Goal: Check status

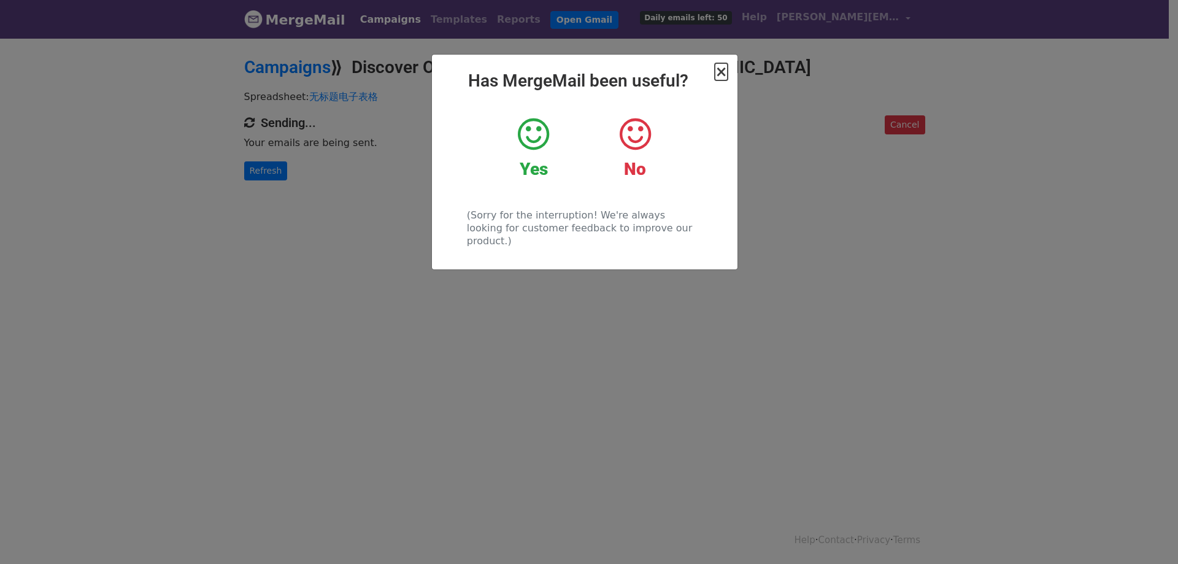
click at [722, 76] on span "×" at bounding box center [721, 71] width 12 height 17
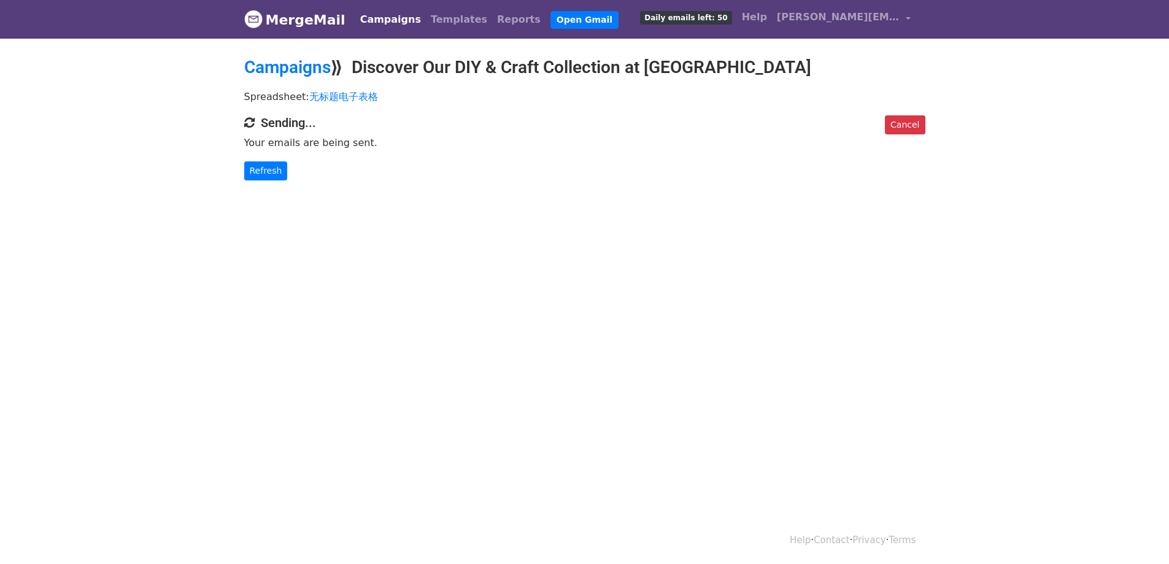
drag, startPoint x: 545, startPoint y: 158, endPoint x: 489, endPoint y: 157, distance: 56.5
click at [489, 157] on div "Cancel Sending... Your emails are being sent. Refresh" at bounding box center [584, 147] width 699 height 65
drag, startPoint x: 571, startPoint y: 161, endPoint x: 531, endPoint y: 153, distance: 40.1
click at [531, 148] on div "Cancel Sending... Your emails are being sent. Refresh" at bounding box center [584, 147] width 699 height 65
click at [260, 165] on link "Refresh" at bounding box center [266, 170] width 44 height 19
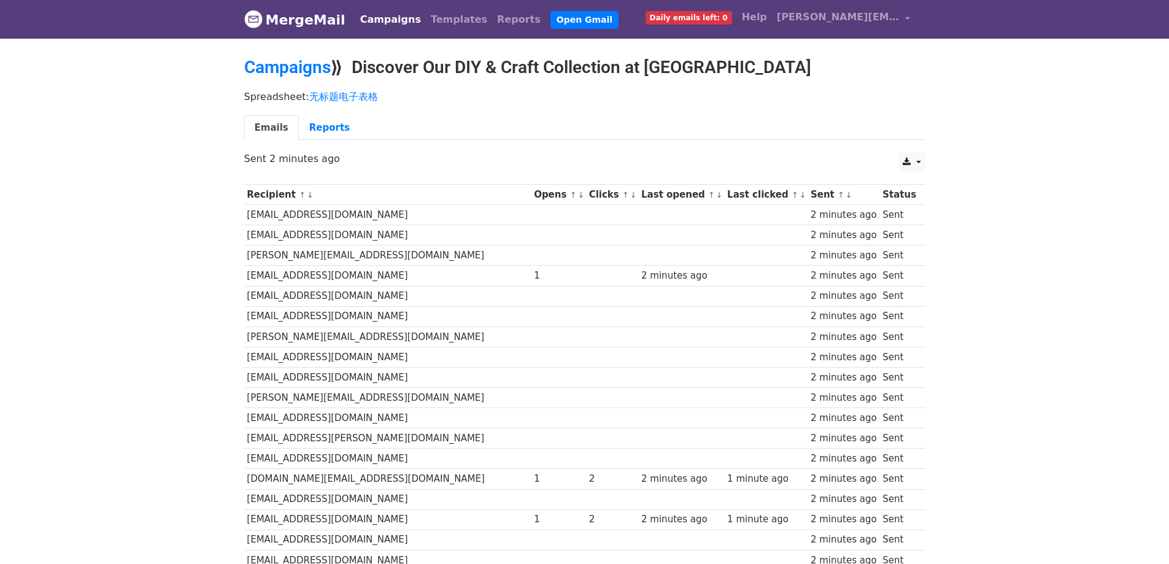
drag, startPoint x: 770, startPoint y: 139, endPoint x: 701, endPoint y: 130, distance: 69.9
click at [701, 130] on ul "Emails Reports" at bounding box center [584, 127] width 681 height 25
drag, startPoint x: 703, startPoint y: 130, endPoint x: 679, endPoint y: 129, distance: 23.3
click at [679, 129] on ul "Emails Reports" at bounding box center [584, 127] width 681 height 25
drag, startPoint x: 695, startPoint y: 129, endPoint x: 633, endPoint y: 132, distance: 61.4
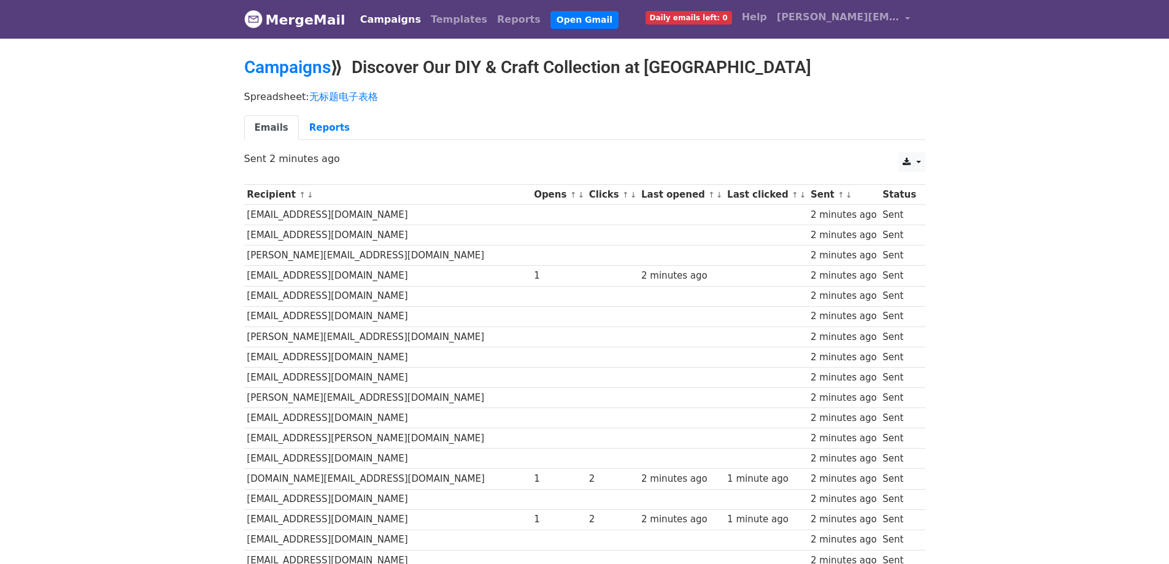
click at [633, 132] on ul "Emails Reports" at bounding box center [584, 127] width 681 height 25
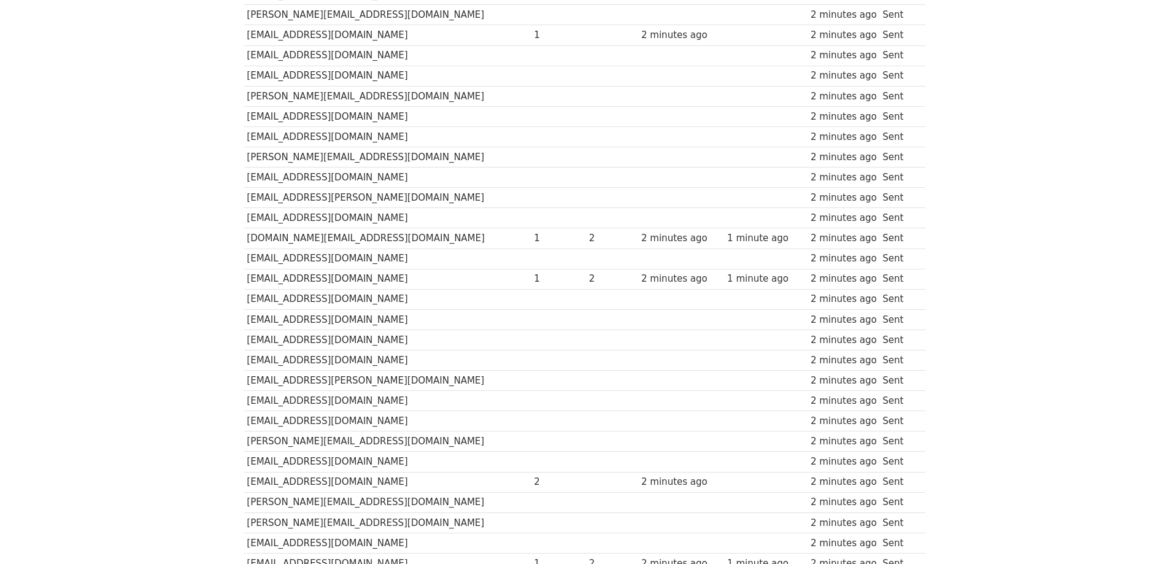
scroll to position [307, 0]
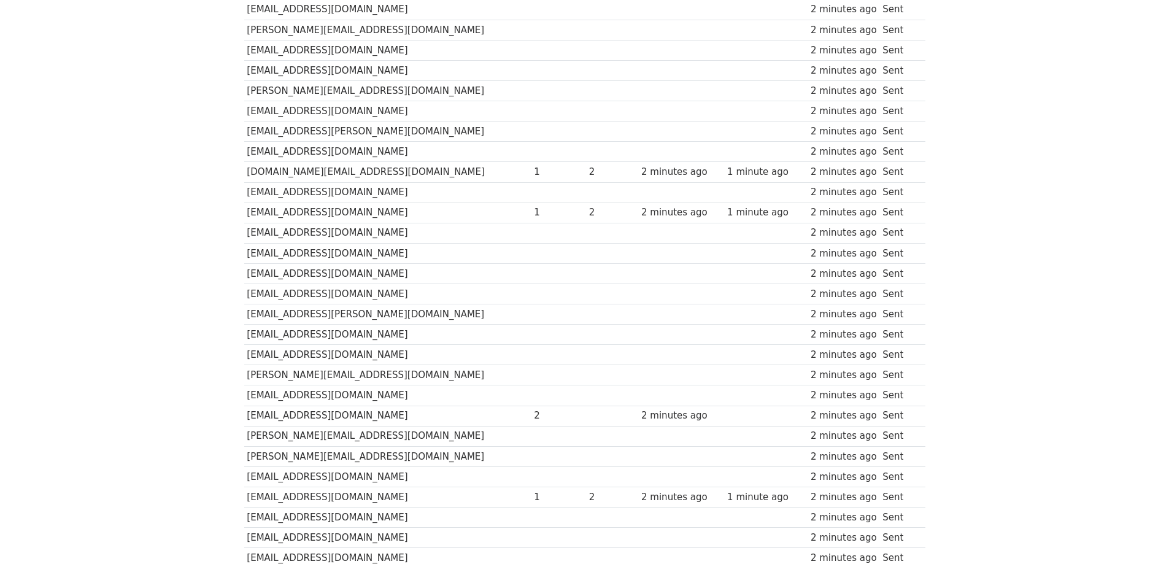
drag, startPoint x: 951, startPoint y: 218, endPoint x: 853, endPoint y: 235, distance: 99.6
click at [853, 235] on div "2 minutes ago" at bounding box center [844, 233] width 66 height 14
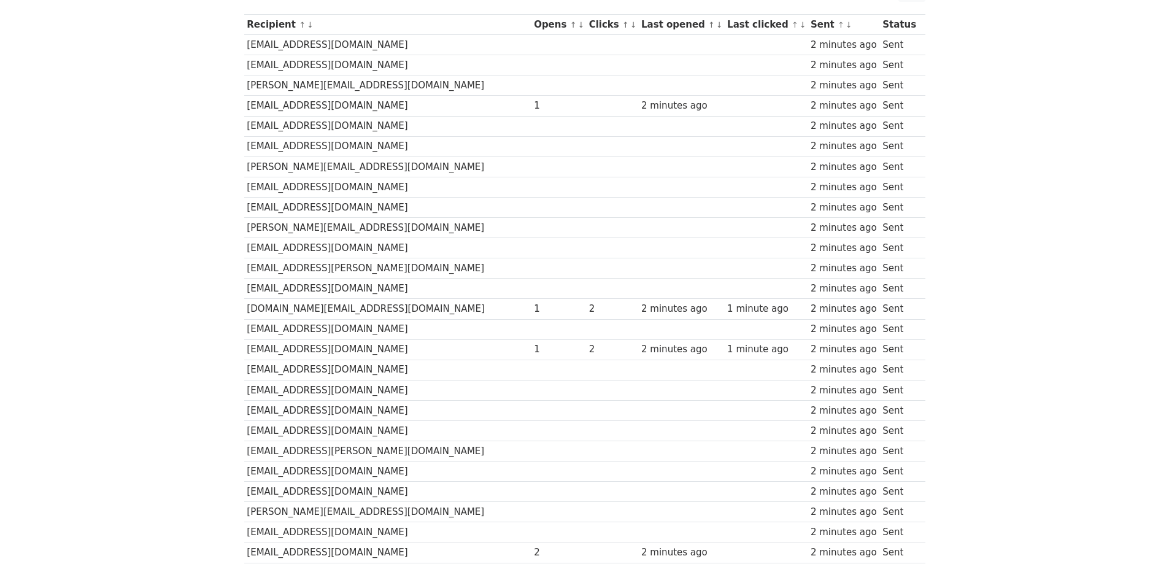
scroll to position [61, 0]
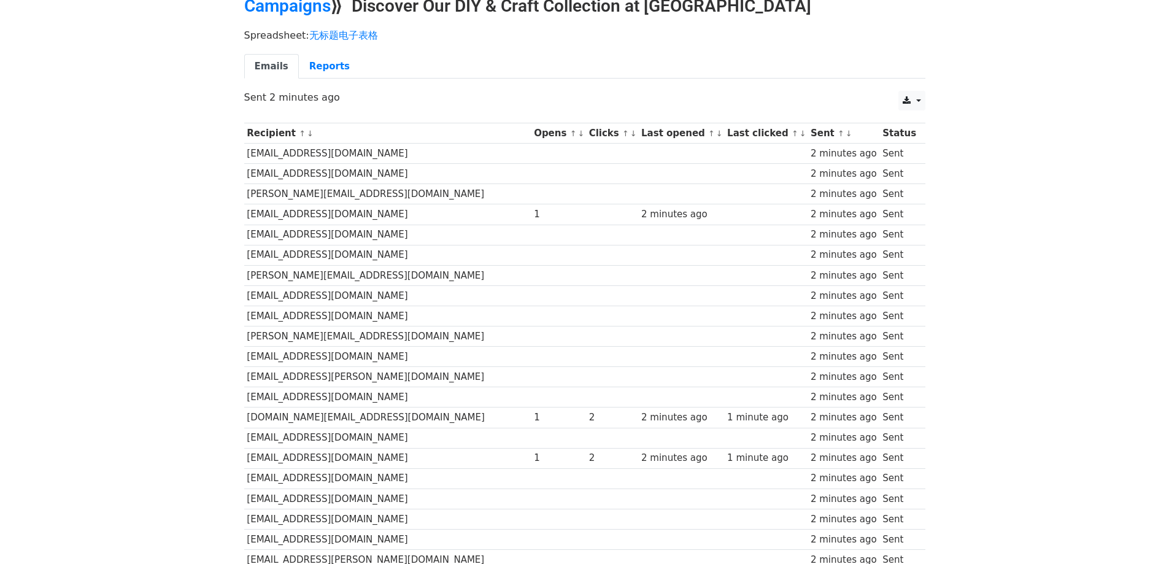
drag, startPoint x: 1010, startPoint y: 233, endPoint x: 911, endPoint y: 207, distance: 102.5
click at [911, 207] on td "Sent" at bounding box center [898, 214] width 39 height 20
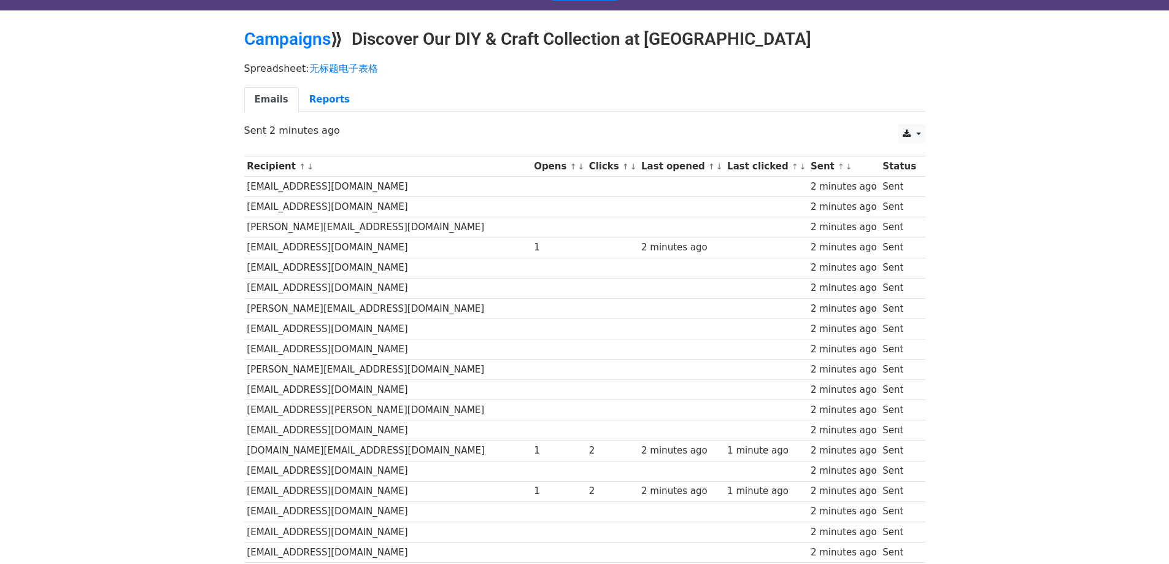
scroll to position [0, 0]
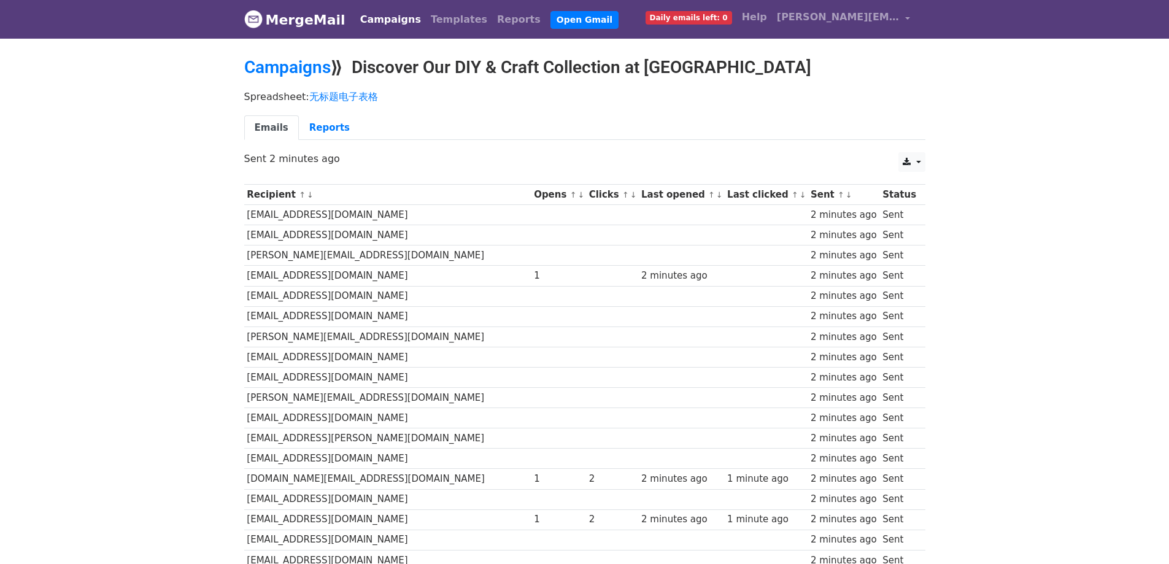
drag, startPoint x: 563, startPoint y: 133, endPoint x: 519, endPoint y: 137, distance: 44.3
click at [519, 137] on ul "Emails Reports" at bounding box center [584, 127] width 681 height 25
drag, startPoint x: 618, startPoint y: 138, endPoint x: 591, endPoint y: 139, distance: 26.4
click at [606, 138] on ul "Emails Reports" at bounding box center [584, 127] width 681 height 25
click at [333, 123] on link "Reports" at bounding box center [329, 127] width 61 height 25
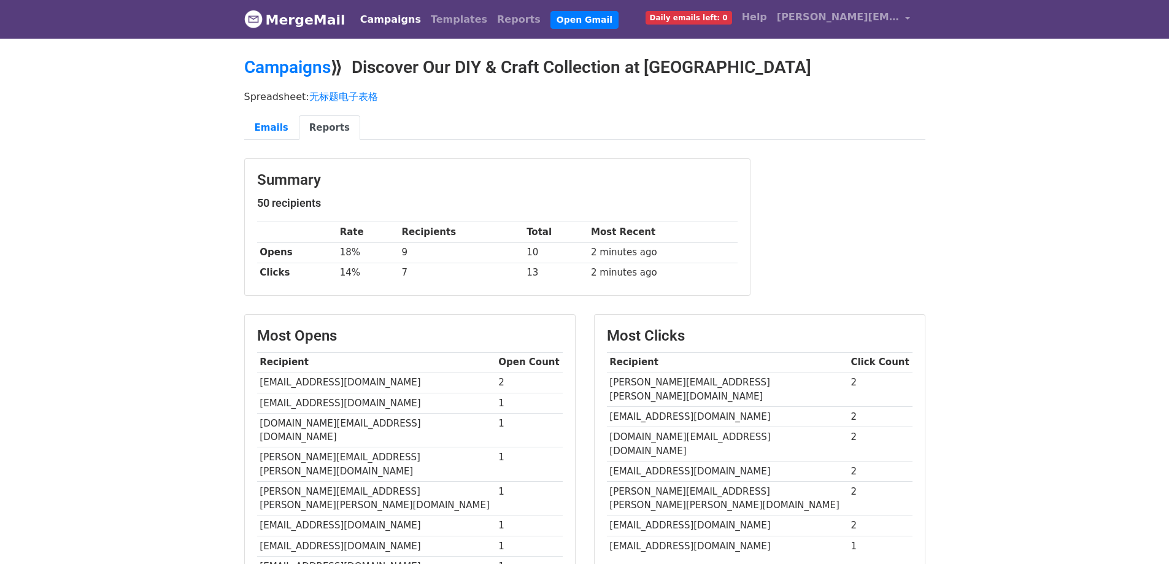
drag, startPoint x: 762, startPoint y: 182, endPoint x: 755, endPoint y: 185, distance: 7.8
drag, startPoint x: 755, startPoint y: 185, endPoint x: 688, endPoint y: 177, distance: 66.7
click at [688, 177] on h3 "Summary" at bounding box center [497, 180] width 480 height 18
drag, startPoint x: 760, startPoint y: 202, endPoint x: 734, endPoint y: 192, distance: 27.0
click at [734, 192] on div "Summary 50 recipients Rate Recipients Total Most Recent Opens 18% 9 10 2 minute…" at bounding box center [497, 227] width 505 height 136
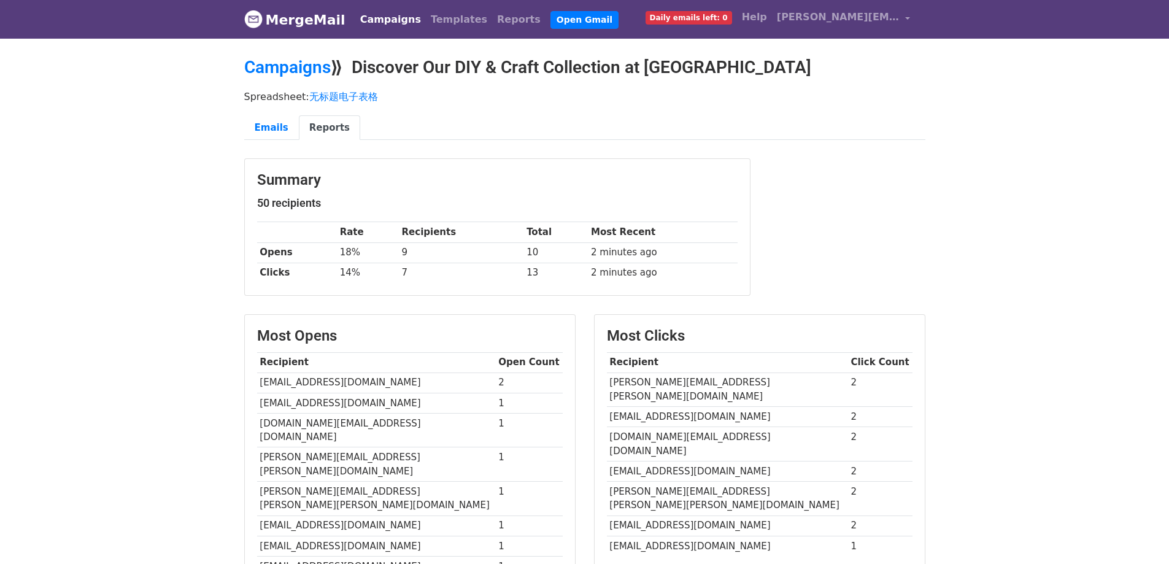
drag, startPoint x: 788, startPoint y: 201, endPoint x: 747, endPoint y: 196, distance: 41.3
click at [747, 196] on div "Summary 50 recipients Rate Recipients Total Most Recent Opens 18% 9 10 2 minute…" at bounding box center [497, 227] width 505 height 136
drag, startPoint x: 841, startPoint y: 205, endPoint x: 766, endPoint y: 206, distance: 74.9
click at [766, 206] on div "Summary 50 recipients Rate Recipients Total Most Recent Opens 18% 9 10 2 minute…" at bounding box center [584, 233] width 699 height 150
drag, startPoint x: 783, startPoint y: 211, endPoint x: 758, endPoint y: 205, distance: 25.3
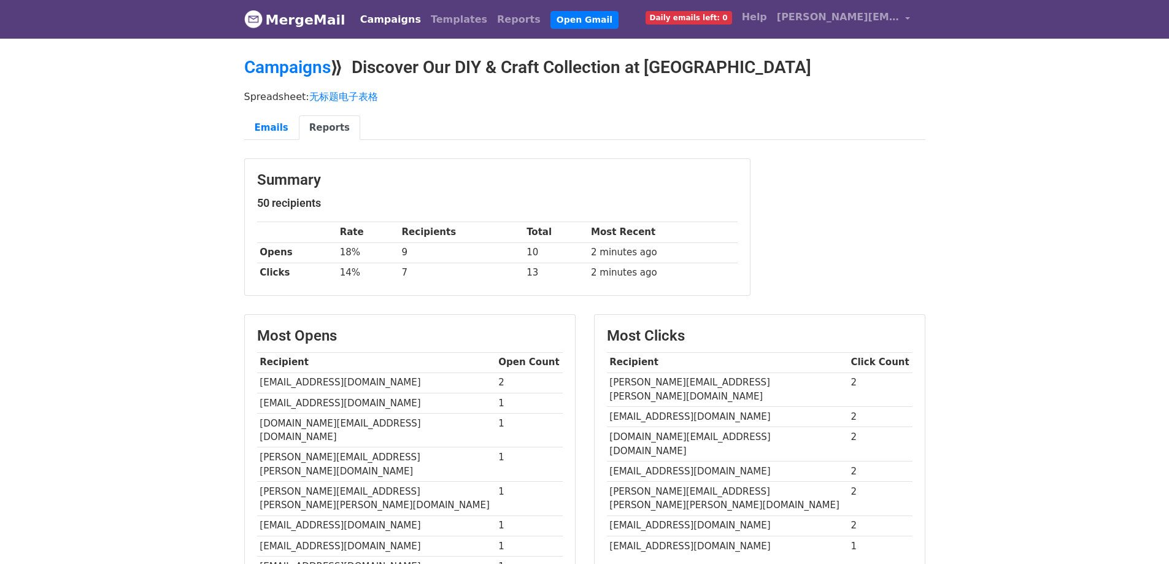
click at [758, 205] on div "Summary 50 recipients Rate Recipients Total Most Recent Opens 18% 9 10 2 minute…" at bounding box center [497, 233] width 525 height 150
drag, startPoint x: 796, startPoint y: 205, endPoint x: 765, endPoint y: 203, distance: 30.7
click at [765, 203] on div "Summary 50 recipients Rate Recipients Total Most Recent Opens 18% 9 10 2 minute…" at bounding box center [584, 233] width 699 height 150
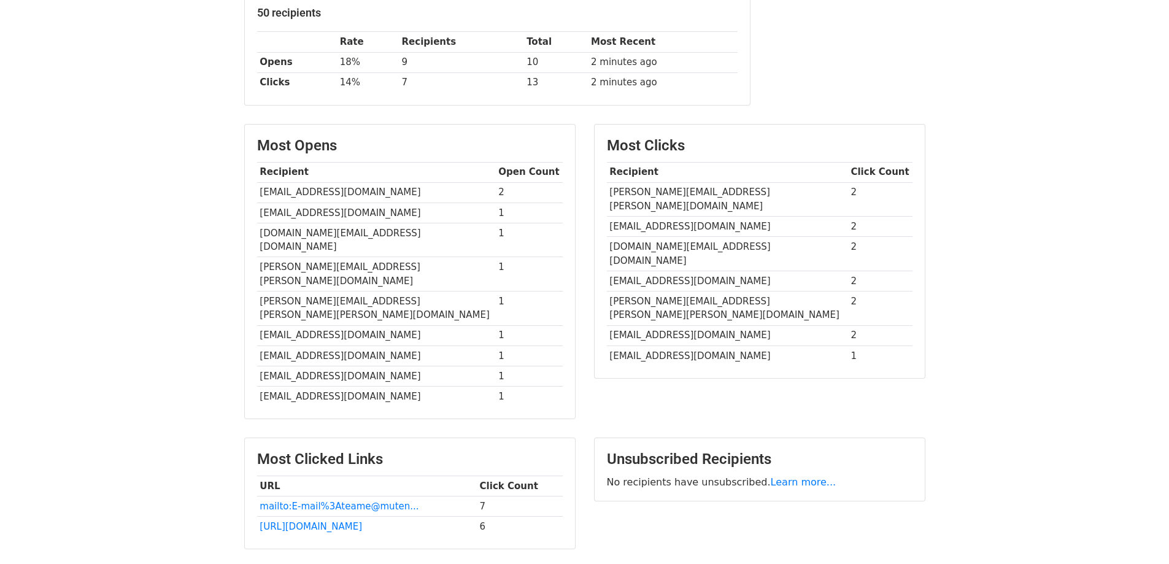
scroll to position [245, 0]
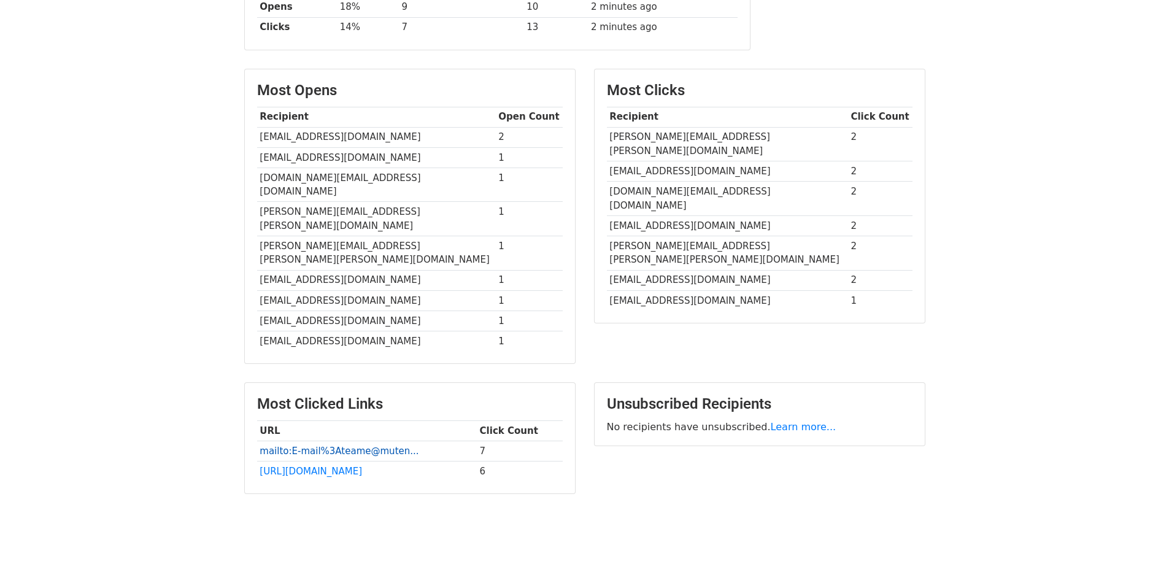
click at [371, 445] on link "mailto:E-mail%3Ateame@muten..." at bounding box center [339, 450] width 159 height 11
drag, startPoint x: 647, startPoint y: 328, endPoint x: 598, endPoint y: 326, distance: 48.5
click at [598, 326] on div "Most Clicks Recipient Click Count josephine.charlie@ufv.ca 2 eccc.substances.ec…" at bounding box center [760, 222] width 350 height 307
drag, startPoint x: 658, startPoint y: 326, endPoint x: 618, endPoint y: 323, distance: 40.6
click at [618, 323] on div "Most Clicks Recipient Click Count josephine.charlie@ufv.ca 2 eccc.substances.ec…" at bounding box center [760, 222] width 350 height 307
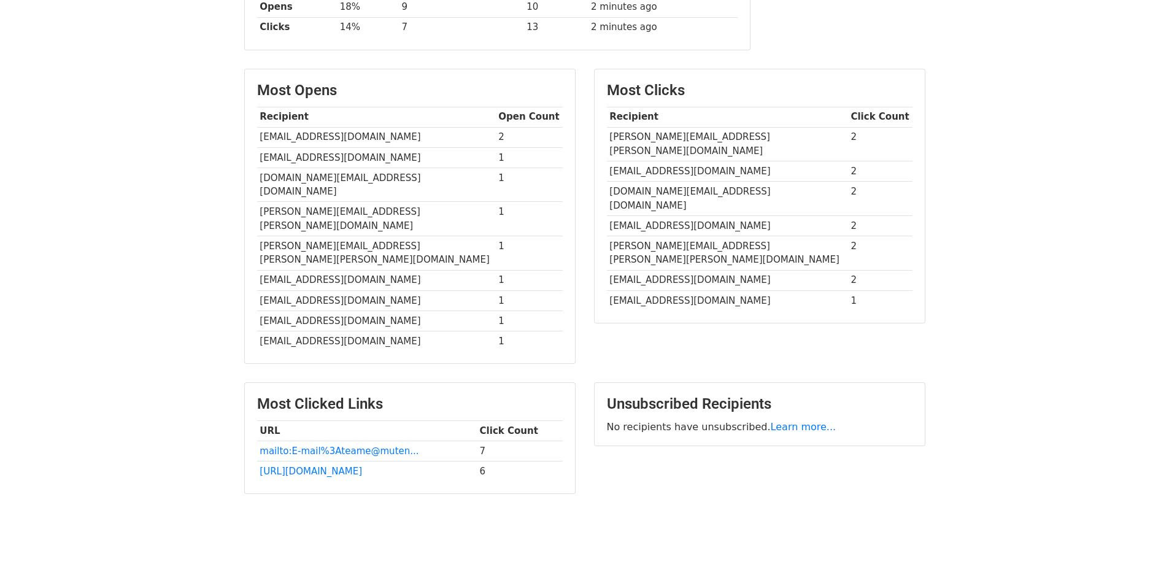
drag, startPoint x: 680, startPoint y: 315, endPoint x: 629, endPoint y: 317, distance: 51.0
click at [629, 317] on div "Most Clicks Recipient Click Count josephine.charlie@ufv.ca 2 eccc.substances.ec…" at bounding box center [760, 222] width 350 height 307
drag, startPoint x: 671, startPoint y: 319, endPoint x: 626, endPoint y: 318, distance: 44.8
click at [626, 318] on div "Most Clicks Recipient Click Count josephine.charlie@ufv.ca 2 eccc.substances.ec…" at bounding box center [760, 222] width 350 height 307
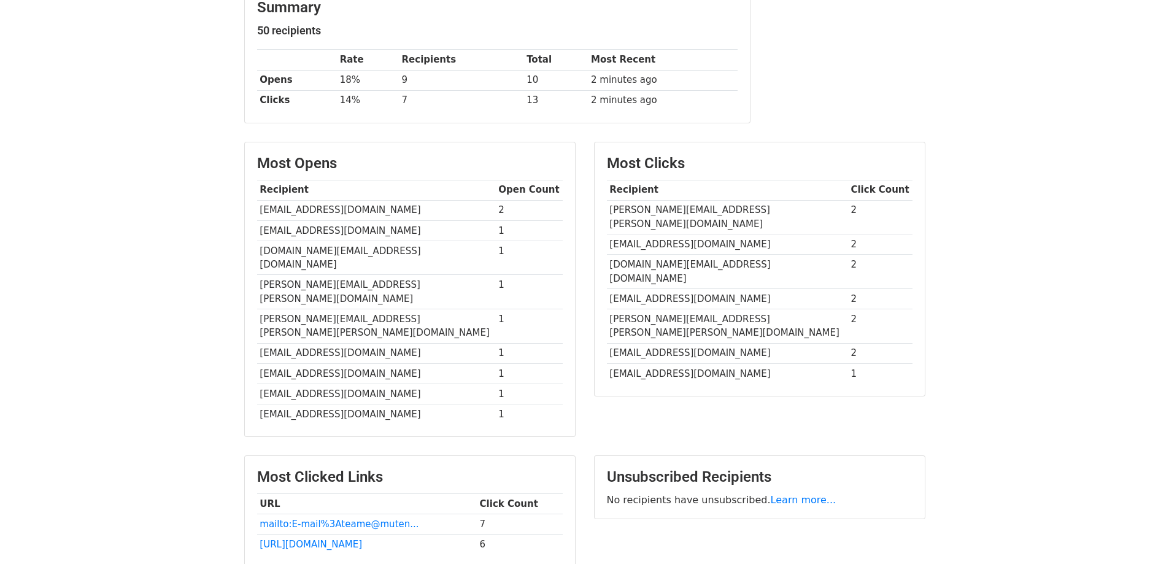
scroll to position [184, 0]
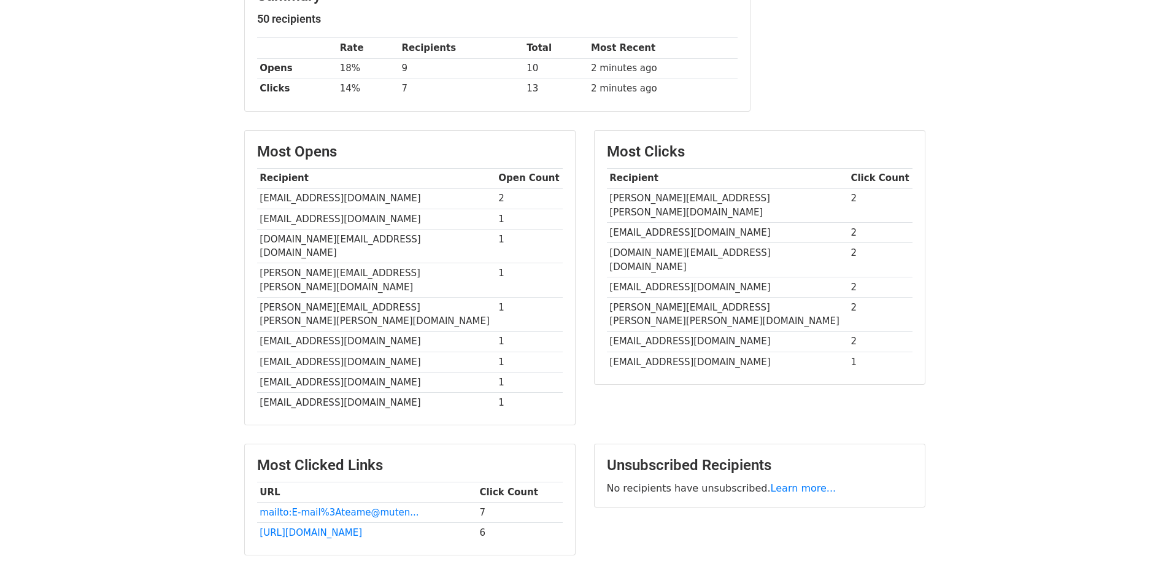
drag, startPoint x: 682, startPoint y: 308, endPoint x: 629, endPoint y: 312, distance: 53.5
click at [629, 352] on td "calexander@northwestel.net" at bounding box center [727, 362] width 241 height 20
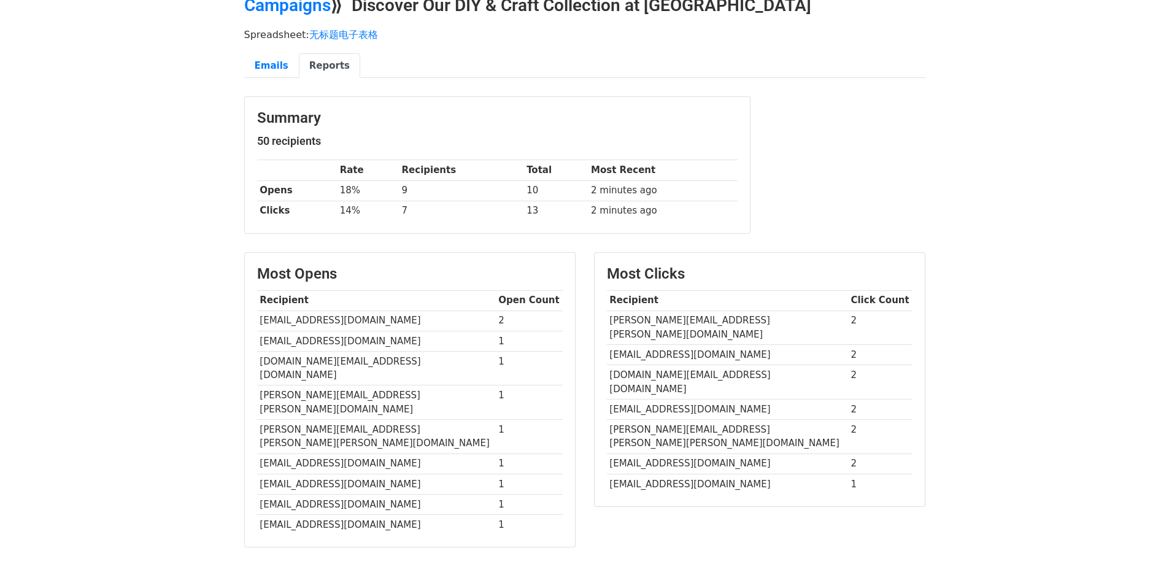
scroll to position [61, 0]
drag, startPoint x: 959, startPoint y: 146, endPoint x: 888, endPoint y: 155, distance: 71.7
click at [887, 155] on div "Summary 50 recipients Rate Recipients Total Most Recent Opens 18% 9 10 2 minute…" at bounding box center [584, 172] width 699 height 150
drag, startPoint x: 915, startPoint y: 161, endPoint x: 853, endPoint y: 161, distance: 62.0
click at [853, 161] on div "Summary 50 recipients Rate Recipients Total Most Recent Opens 18% 9 10 2 minute…" at bounding box center [584, 172] width 699 height 150
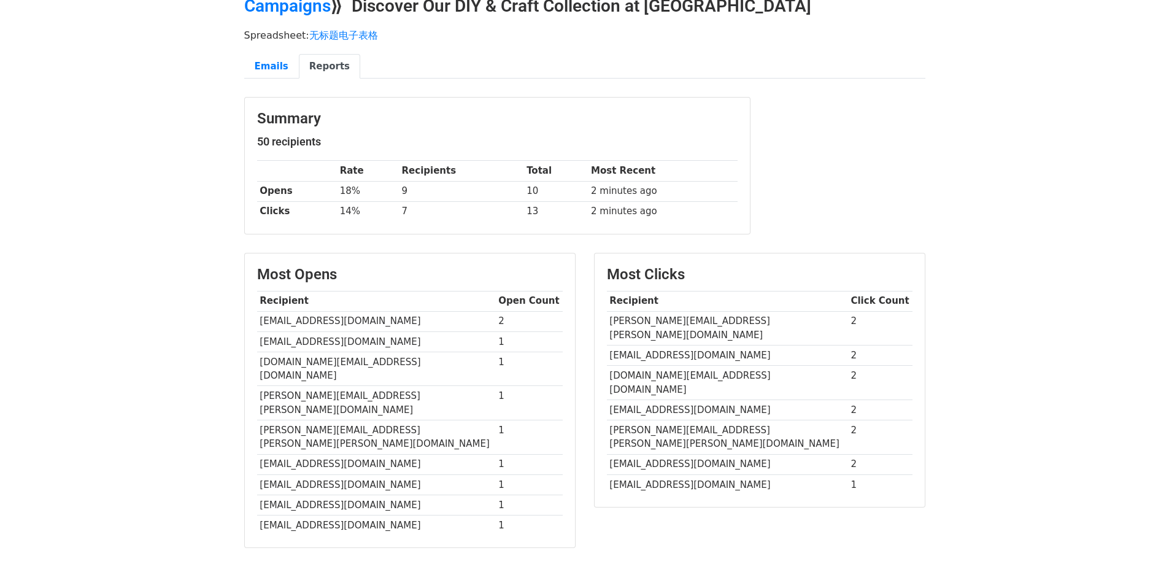
drag, startPoint x: 915, startPoint y: 175, endPoint x: 887, endPoint y: 175, distance: 27.6
click at [887, 175] on div "Summary 50 recipients Rate Recipients Total Most Recent Opens 18% 9 10 2 minute…" at bounding box center [584, 172] width 699 height 150
drag, startPoint x: 898, startPoint y: 177, endPoint x: 858, endPoint y: 177, distance: 40.5
click at [858, 177] on div "Summary 50 recipients Rate Recipients Total Most Recent Opens 18% 9 10 2 minute…" at bounding box center [584, 172] width 699 height 150
drag, startPoint x: 933, startPoint y: 178, endPoint x: 885, endPoint y: 179, distance: 47.9
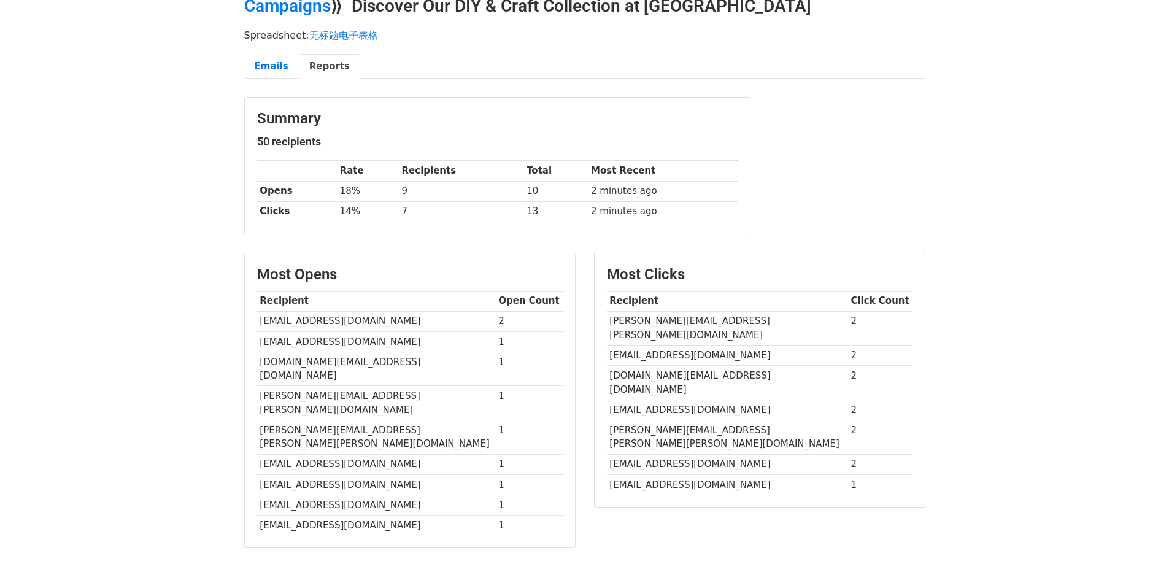
click at [885, 179] on div "Summary 50 recipients Rate Recipients Total Most Recent Opens 18% 9 10 2 minute…" at bounding box center [584, 172] width 699 height 150
drag, startPoint x: 909, startPoint y: 183, endPoint x: 879, endPoint y: 188, distance: 30.4
click at [879, 188] on div "Summary 50 recipients Rate Recipients Total Most Recent Opens 18% 9 10 2 minute…" at bounding box center [584, 172] width 699 height 150
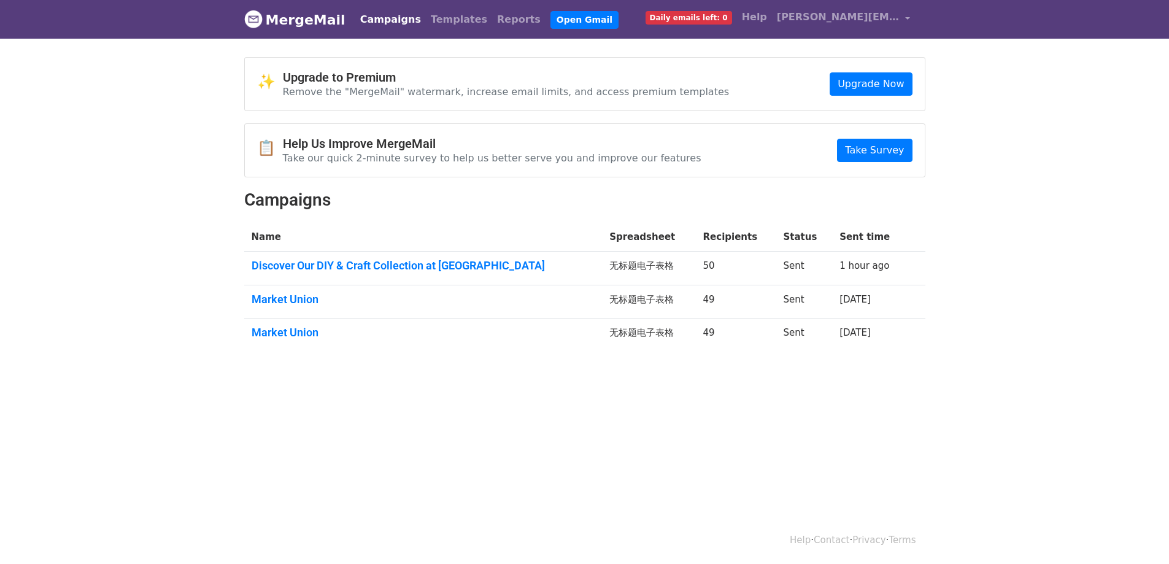
drag, startPoint x: 207, startPoint y: 240, endPoint x: 119, endPoint y: 244, distance: 88.4
click at [119, 244] on body "MergeMail Campaigns Templates Reports Open Gmail Daily emails left: 0 Help davi…" at bounding box center [584, 205] width 1169 height 410
drag, startPoint x: 156, startPoint y: 267, endPoint x: 106, endPoint y: 272, distance: 50.6
click at [106, 272] on body "MergeMail Campaigns Templates Reports Open Gmail Daily emails left: 0 Help davi…" at bounding box center [584, 205] width 1169 height 410
drag, startPoint x: 734, startPoint y: 213, endPoint x: 693, endPoint y: 208, distance: 42.0
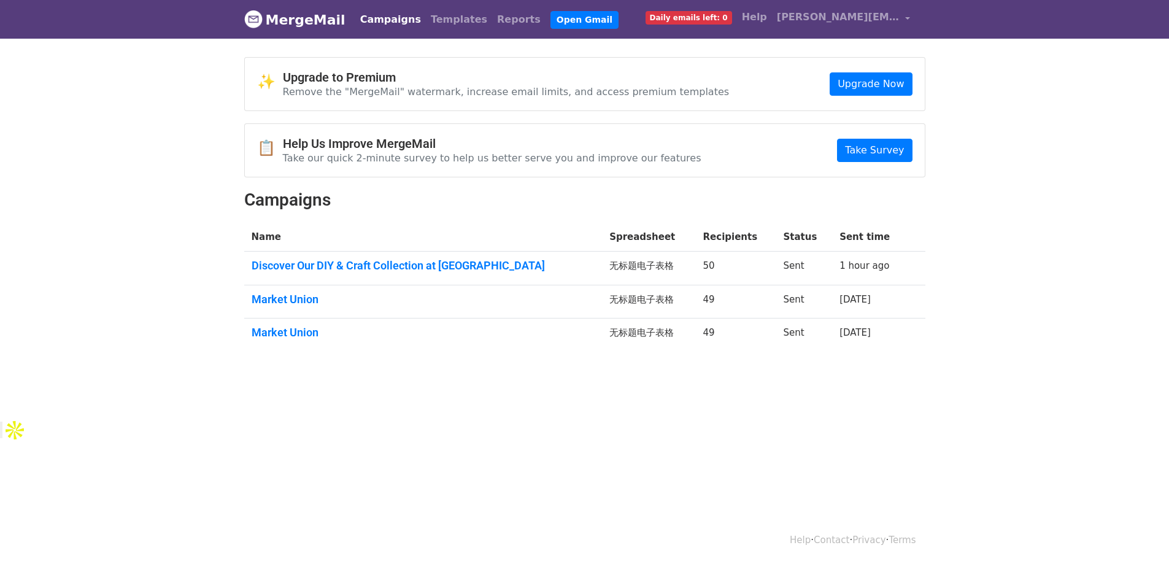
click at [693, 208] on h2 "Campaigns" at bounding box center [584, 200] width 681 height 21
drag, startPoint x: 754, startPoint y: 206, endPoint x: 706, endPoint y: 206, distance: 47.9
click at [706, 206] on h2 "Campaigns" at bounding box center [584, 200] width 681 height 21
drag, startPoint x: 771, startPoint y: 204, endPoint x: 716, endPoint y: 204, distance: 55.2
click at [716, 204] on h2 "Campaigns" at bounding box center [584, 200] width 681 height 21
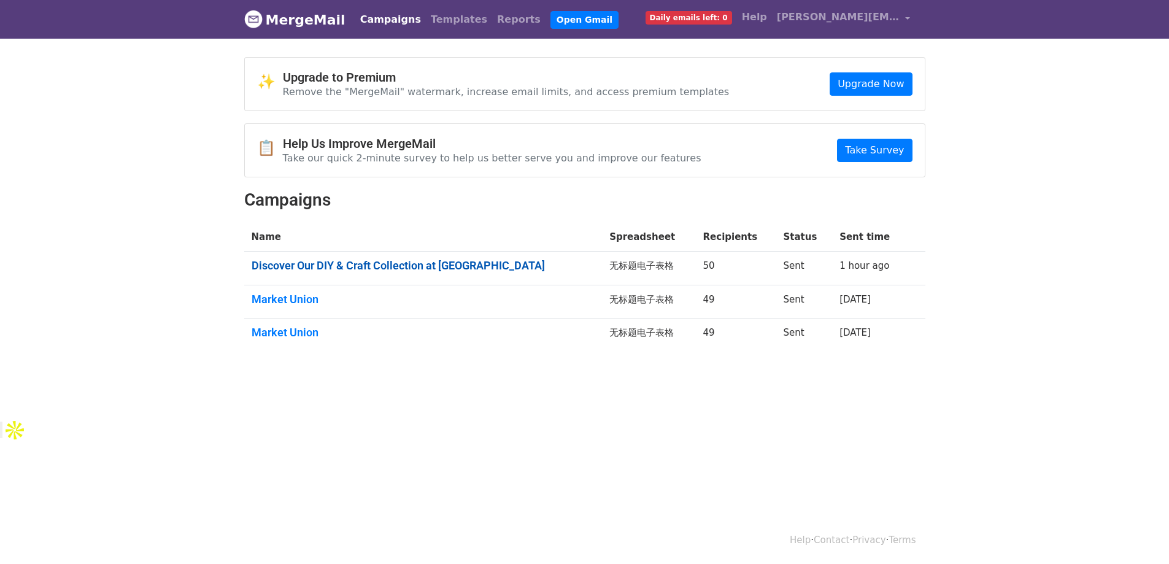
click at [393, 264] on link "Discover Our DIY & Craft Collection at Canton Fair" at bounding box center [424, 265] width 344 height 13
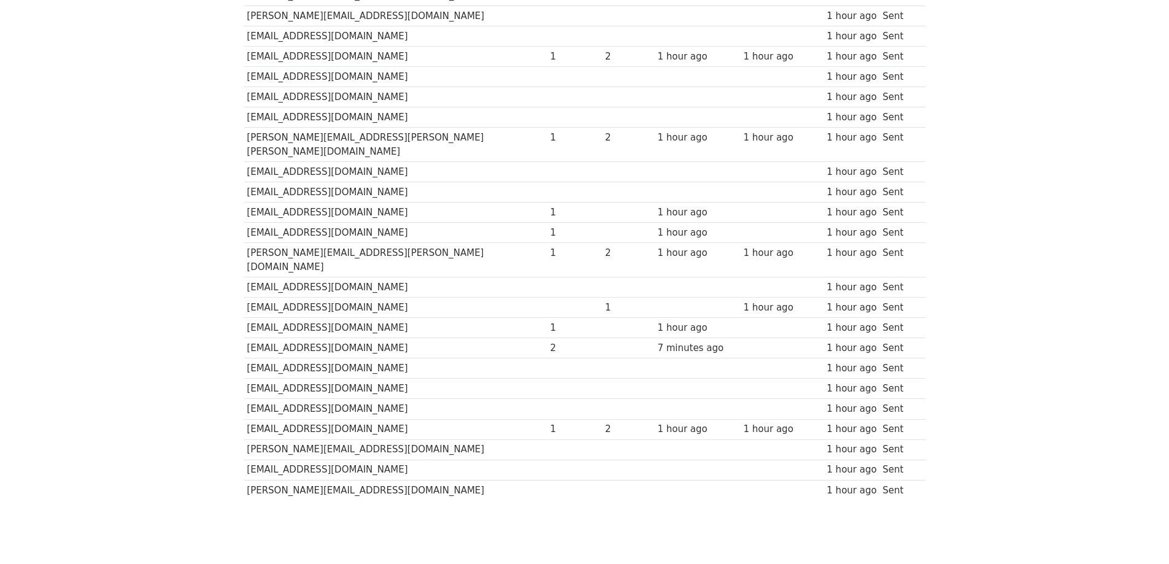
scroll to position [764, 0]
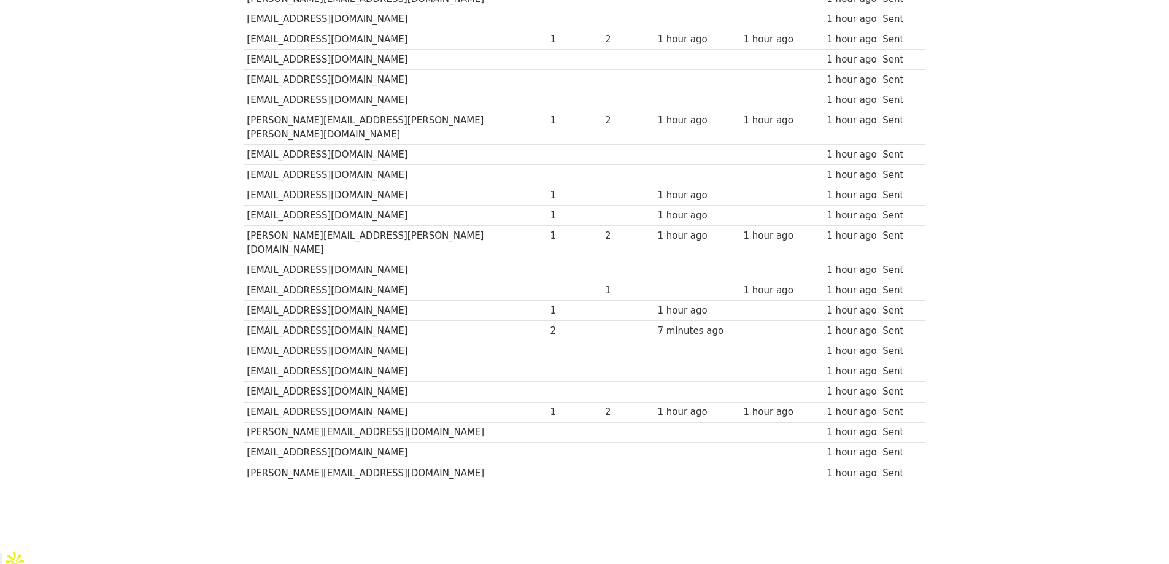
drag, startPoint x: 672, startPoint y: 233, endPoint x: 564, endPoint y: 248, distance: 109.0
click at [602, 260] on td at bounding box center [628, 270] width 52 height 20
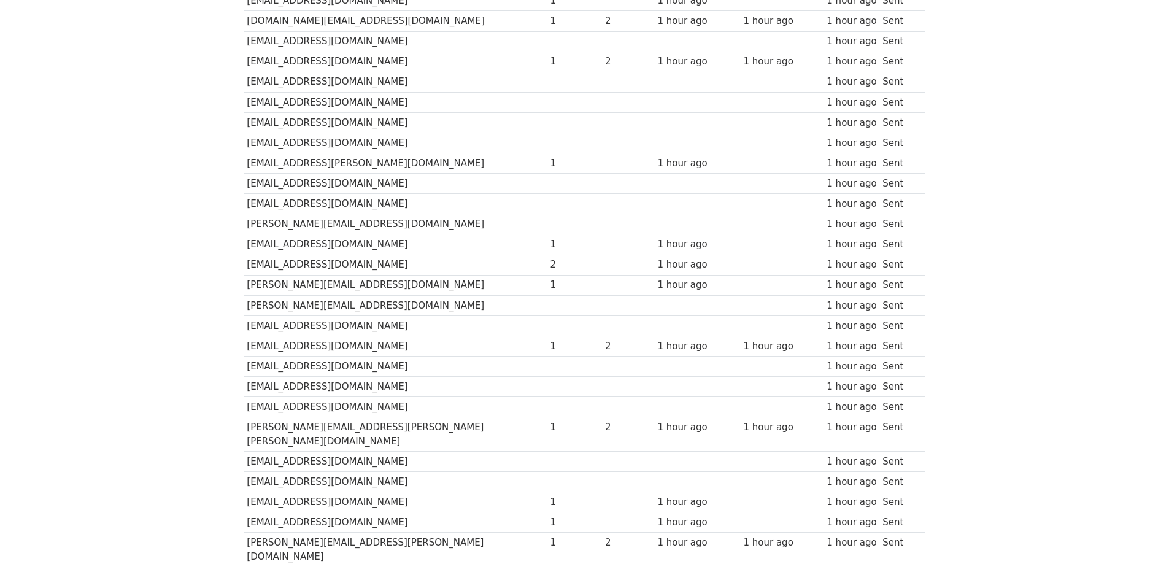
scroll to position [151, 0]
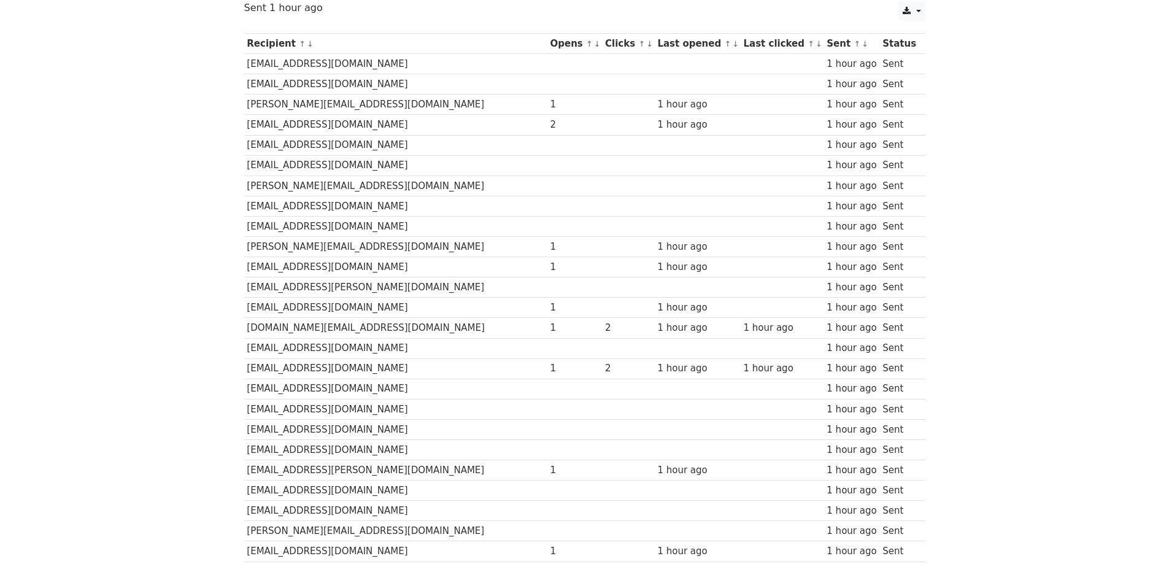
drag, startPoint x: 665, startPoint y: 221, endPoint x: 583, endPoint y: 207, distance: 82.7
click at [602, 207] on td at bounding box center [628, 206] width 52 height 20
drag, startPoint x: 587, startPoint y: 206, endPoint x: 558, endPoint y: 199, distance: 29.6
click at [602, 199] on td at bounding box center [628, 206] width 52 height 20
drag, startPoint x: 560, startPoint y: 199, endPoint x: 535, endPoint y: 201, distance: 24.6
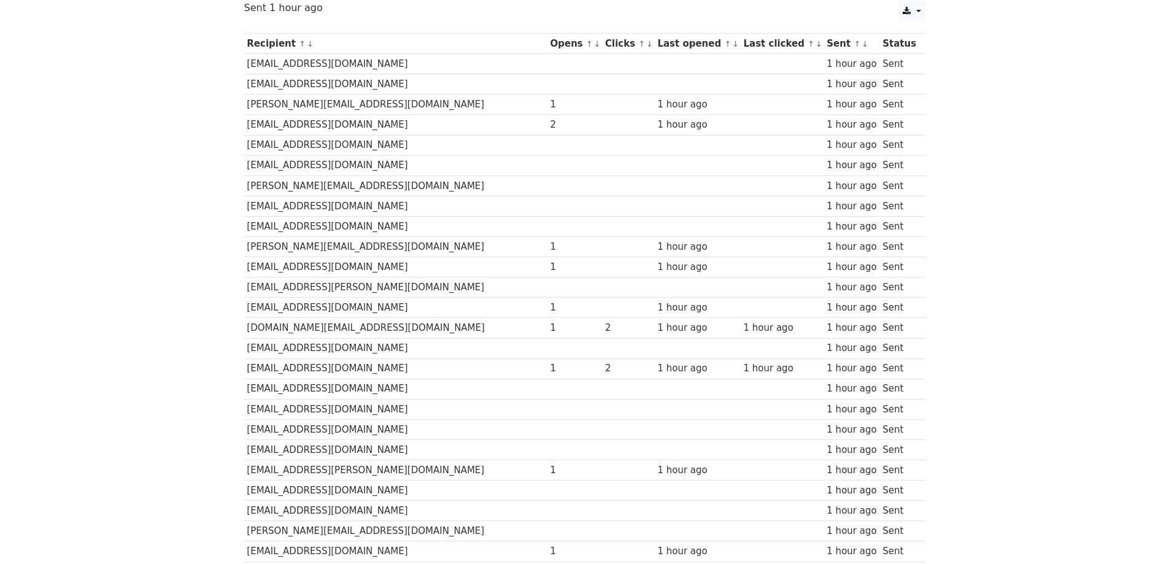
click at [547, 201] on td at bounding box center [574, 206] width 55 height 20
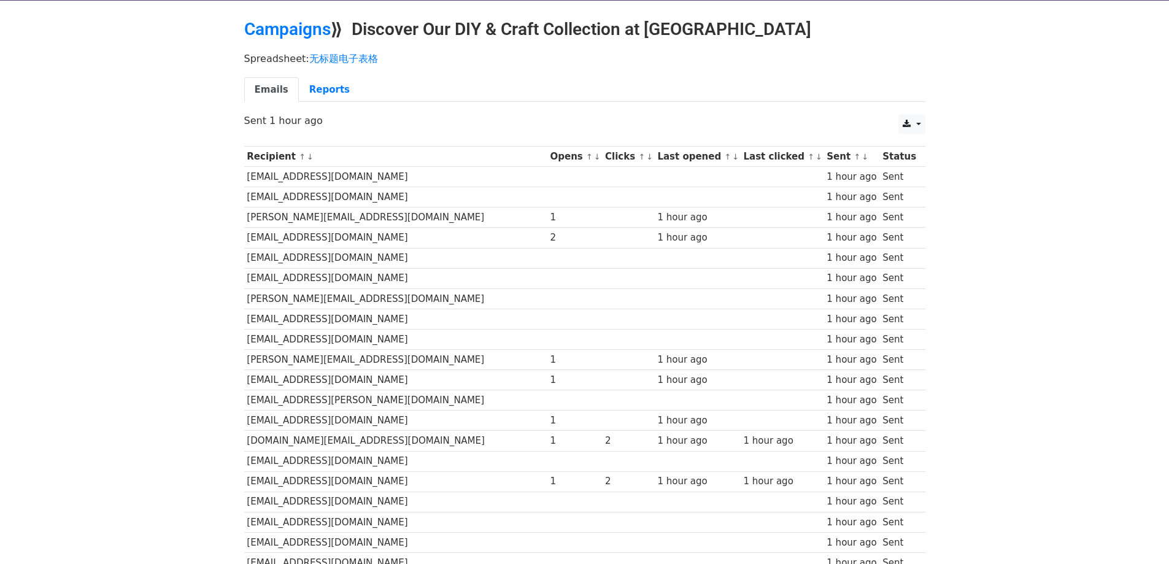
scroll to position [0, 0]
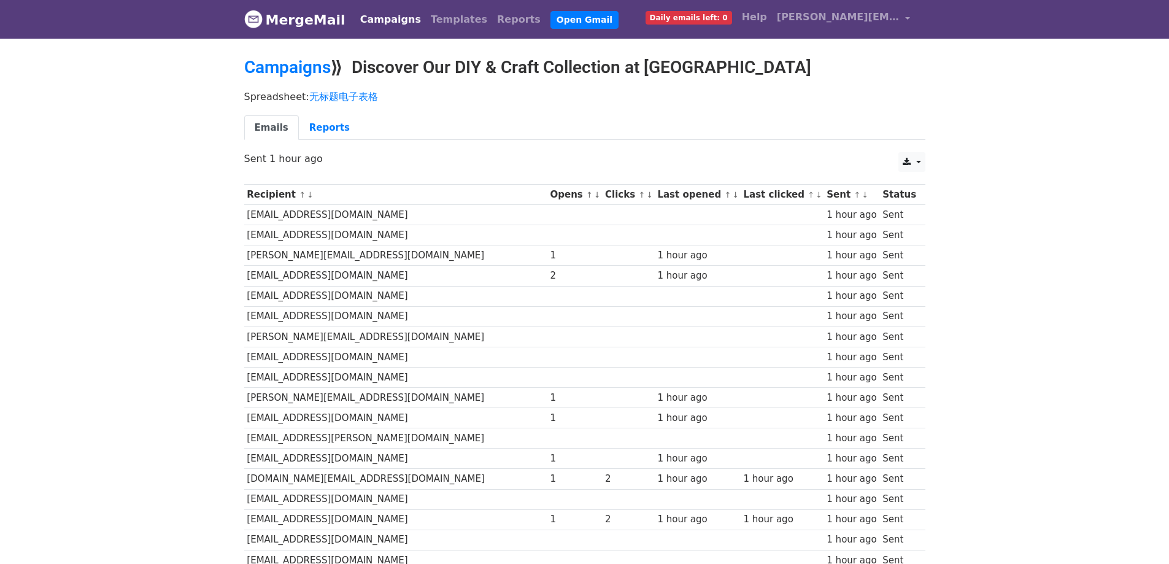
drag, startPoint x: 569, startPoint y: 243, endPoint x: 526, endPoint y: 244, distance: 43.0
click at [550, 248] on div "1" at bounding box center [574, 255] width 49 height 14
drag, startPoint x: 631, startPoint y: 151, endPoint x: 615, endPoint y: 139, distance: 20.1
click at [615, 139] on ul "Emails Reports" at bounding box center [584, 127] width 681 height 25
drag, startPoint x: 617, startPoint y: 137, endPoint x: 569, endPoint y: 128, distance: 48.1
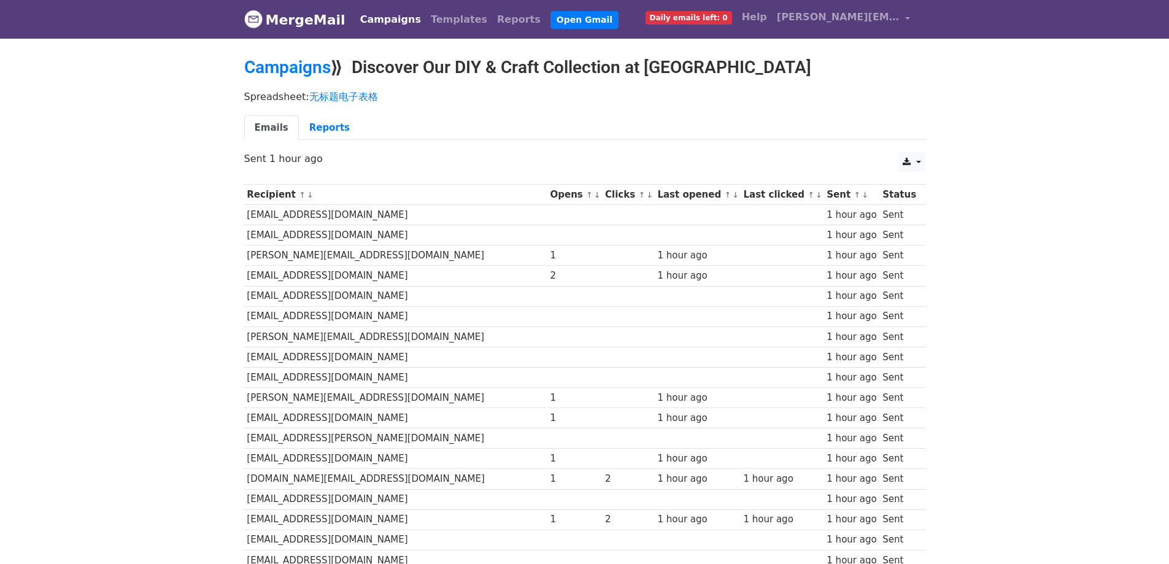
click at [569, 129] on ul "Emails Reports" at bounding box center [584, 127] width 681 height 25
drag, startPoint x: 565, startPoint y: 147, endPoint x: 322, endPoint y: 258, distance: 267.1
click at [399, 141] on div "Emails Reports" at bounding box center [584, 130] width 699 height 31
click at [602, 410] on td at bounding box center [628, 418] width 52 height 20
drag, startPoint x: 556, startPoint y: 412, endPoint x: 447, endPoint y: 439, distance: 113.1
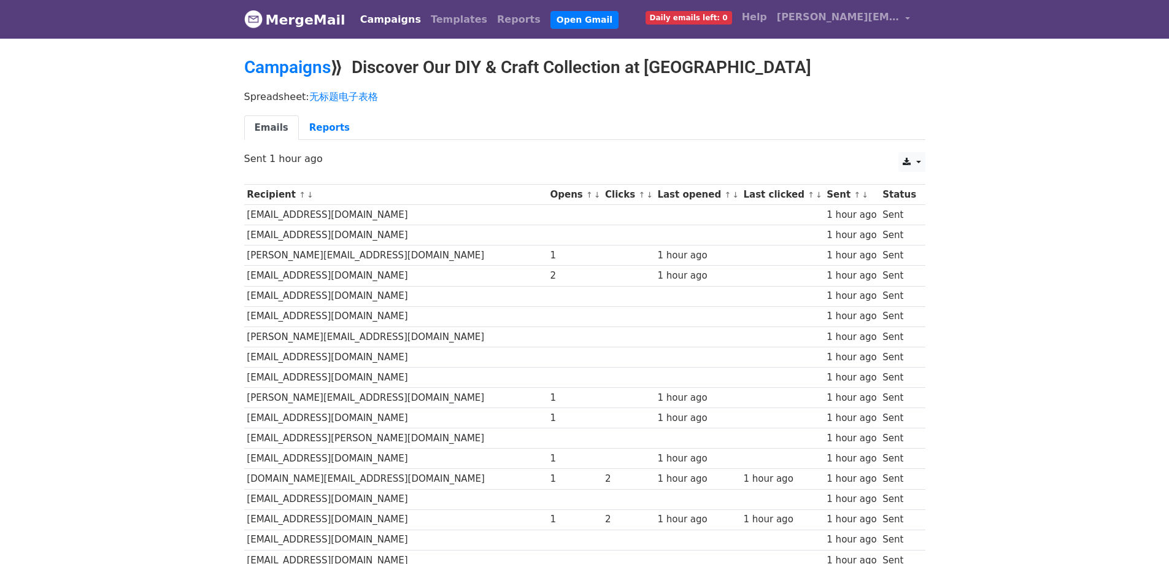
click at [547, 417] on td "1" at bounding box center [574, 418] width 55 height 20
